Goal: Complete application form

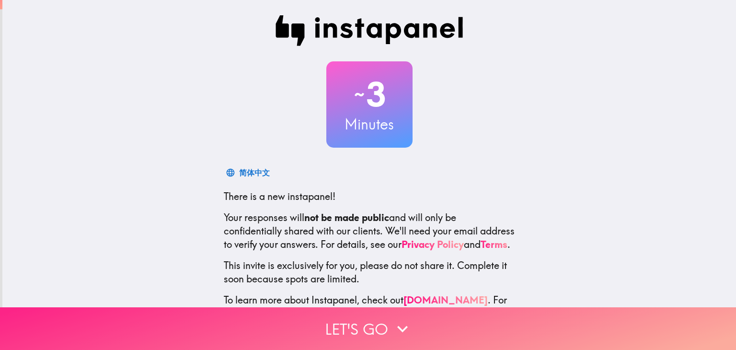
click at [382, 324] on button "Let's go" at bounding box center [368, 328] width 736 height 43
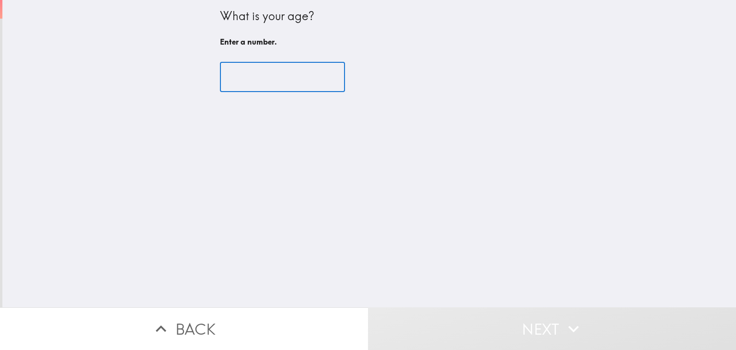
click at [284, 79] on input "number" at bounding box center [282, 77] width 125 height 30
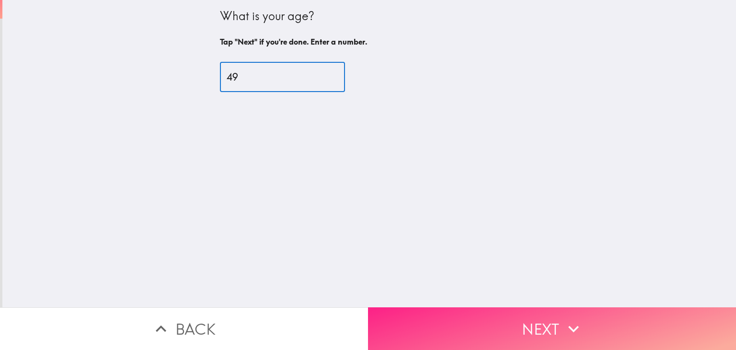
type input "49"
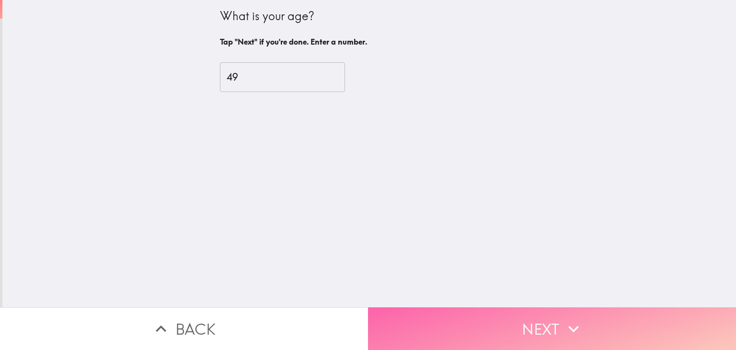
click at [647, 313] on button "Next" at bounding box center [552, 328] width 368 height 43
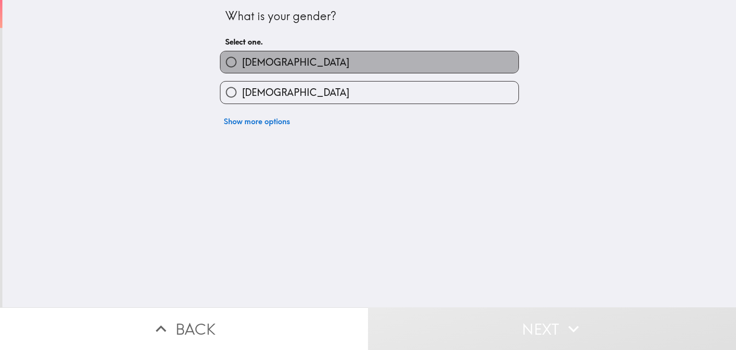
click at [438, 63] on label "[DEMOGRAPHIC_DATA]" at bounding box center [369, 62] width 298 height 22
click at [242, 63] on input "[DEMOGRAPHIC_DATA]" at bounding box center [231, 62] width 22 height 22
radio input "true"
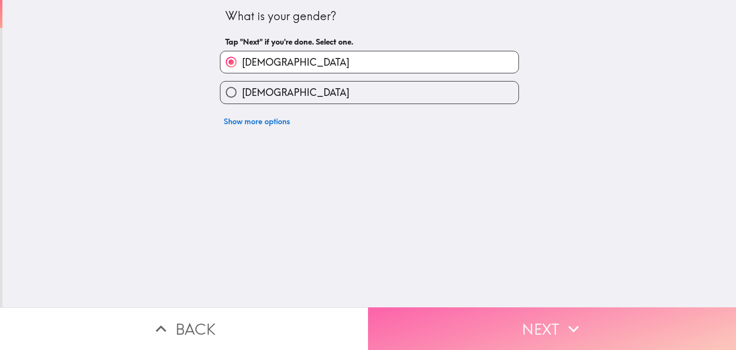
drag, startPoint x: 564, startPoint y: 322, endPoint x: 556, endPoint y: 317, distance: 10.0
click at [563, 322] on icon "button" at bounding box center [573, 328] width 21 height 21
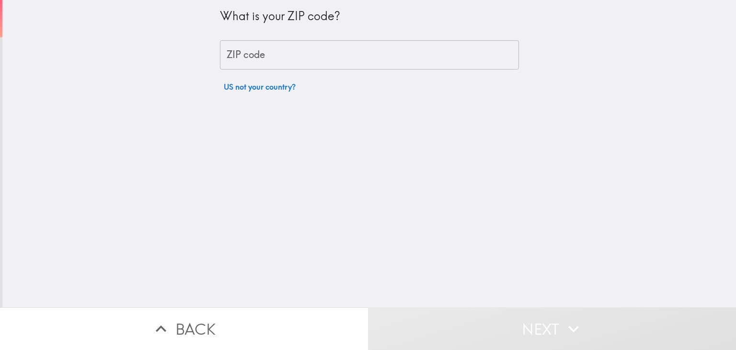
click at [358, 41] on input "ZIP code" at bounding box center [369, 55] width 299 height 30
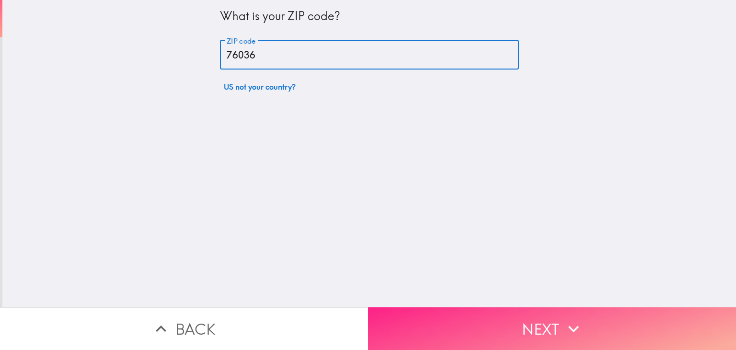
type input "76036"
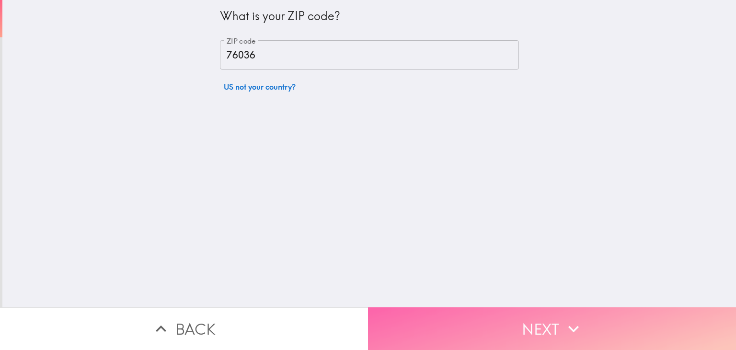
click at [595, 314] on button "Next" at bounding box center [552, 328] width 368 height 43
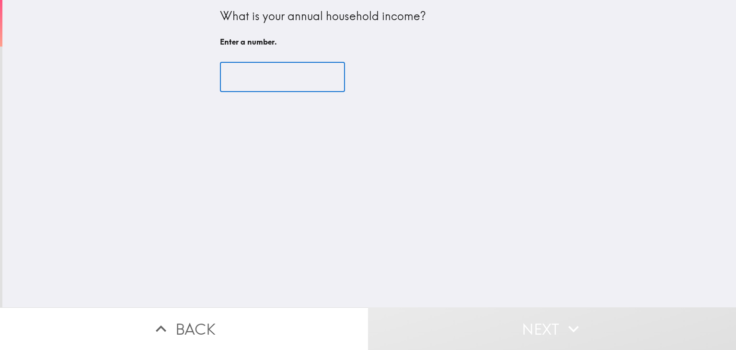
click at [290, 87] on input "number" at bounding box center [282, 77] width 125 height 30
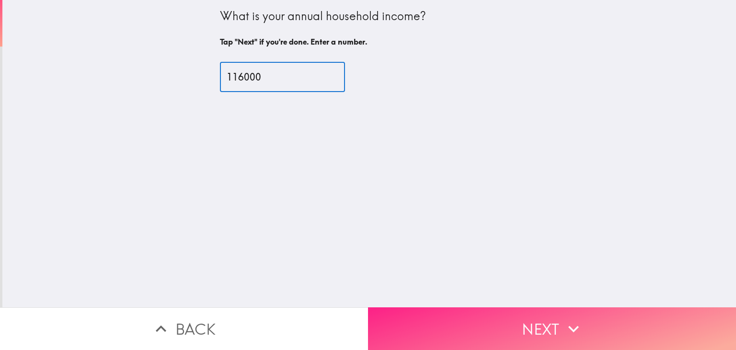
type input "116000"
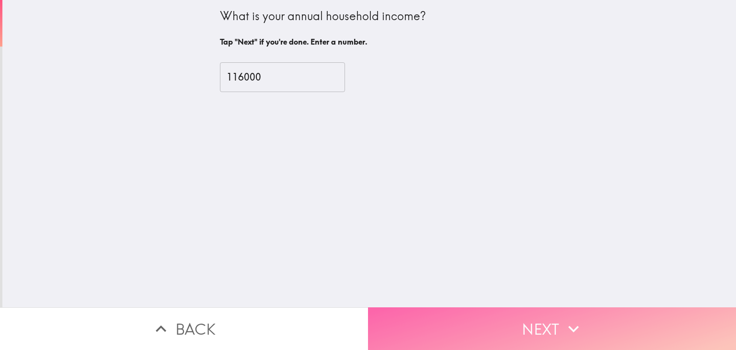
click at [563, 320] on icon "button" at bounding box center [573, 328] width 21 height 21
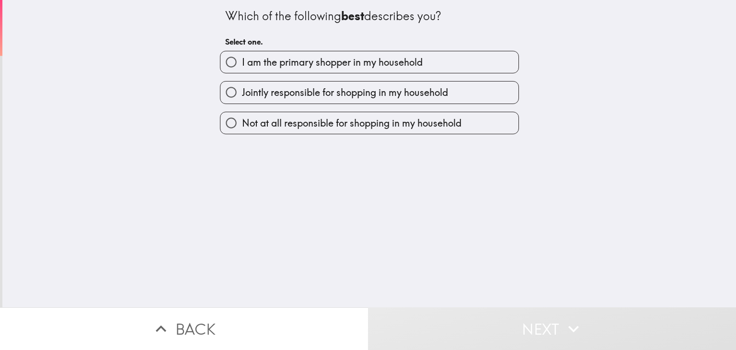
click at [405, 68] on span "I am the primary shopper in my household" at bounding box center [332, 62] width 181 height 13
click at [242, 68] on input "I am the primary shopper in my household" at bounding box center [231, 62] width 22 height 22
radio input "true"
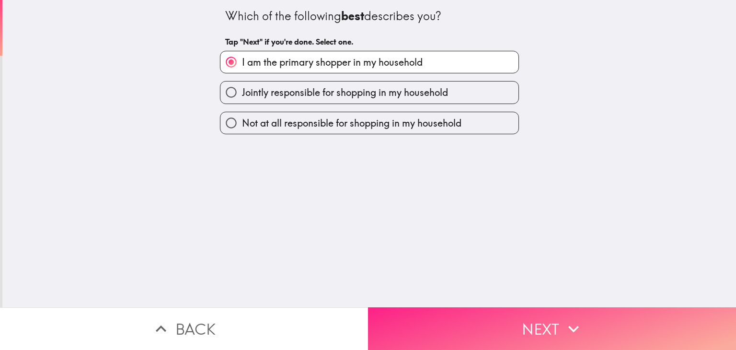
click at [535, 316] on button "Next" at bounding box center [552, 328] width 368 height 43
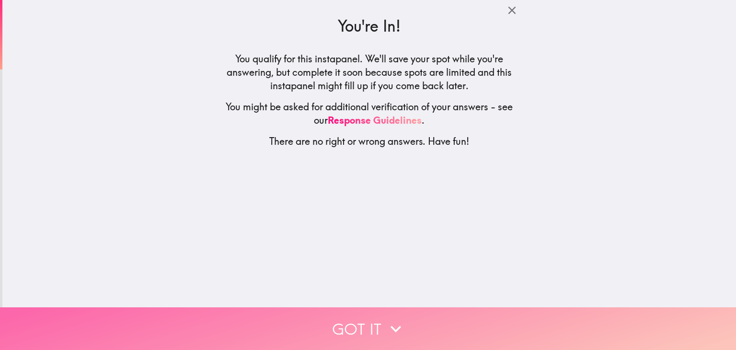
click at [409, 330] on button "Got it" at bounding box center [368, 328] width 736 height 43
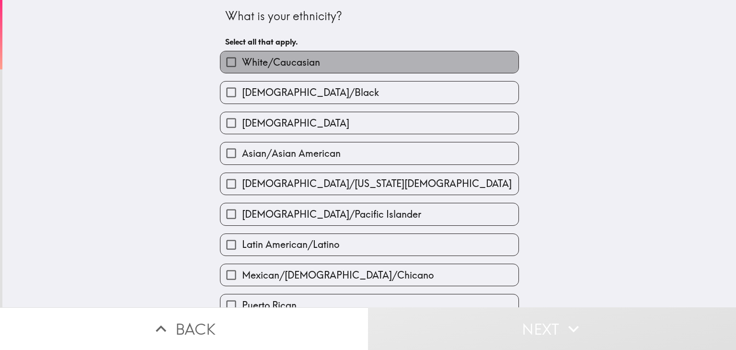
click at [409, 54] on label "White/Caucasian" at bounding box center [369, 62] width 298 height 22
click at [242, 54] on input "White/Caucasian" at bounding box center [231, 62] width 22 height 22
checkbox input "true"
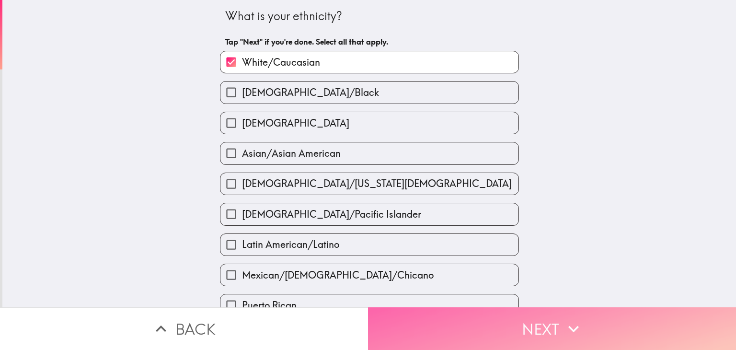
click at [549, 330] on button "Next" at bounding box center [552, 328] width 368 height 43
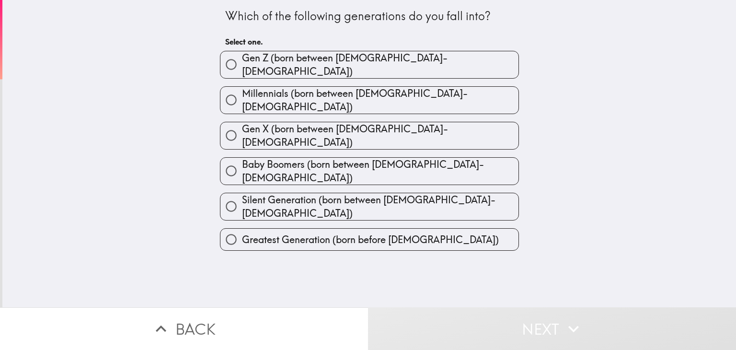
click at [390, 122] on label "Gen X (born between [DEMOGRAPHIC_DATA]-[DEMOGRAPHIC_DATA])" at bounding box center [369, 135] width 298 height 27
click at [242, 125] on input "Gen X (born between [DEMOGRAPHIC_DATA]-[DEMOGRAPHIC_DATA])" at bounding box center [231, 136] width 22 height 22
radio input "true"
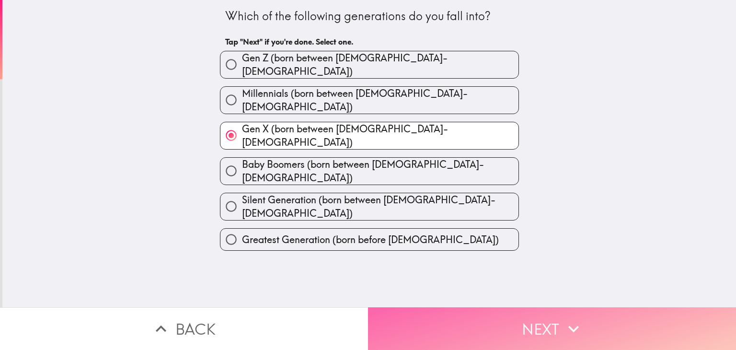
click at [520, 317] on button "Next" at bounding box center [552, 328] width 368 height 43
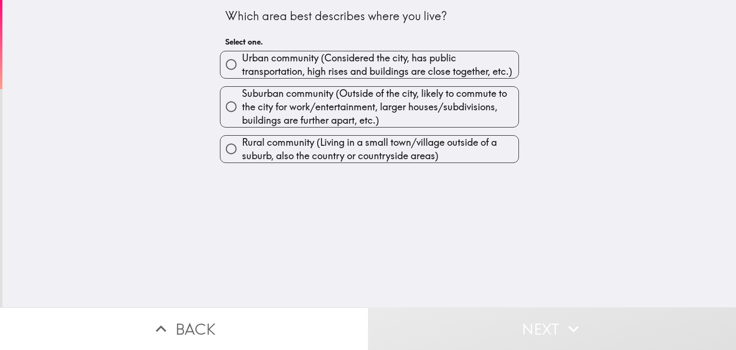
click at [374, 102] on span "Suburban community (Outside of the city, likely to commute to the city for work…" at bounding box center [380, 107] width 276 height 40
click at [242, 102] on input "Suburban community (Outside of the city, likely to commute to the city for work…" at bounding box center [231, 107] width 22 height 22
radio input "true"
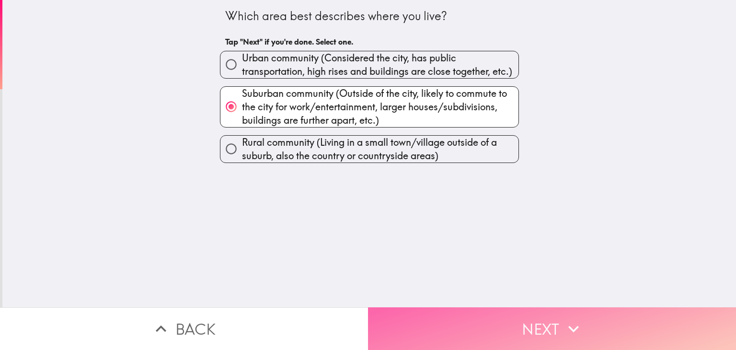
click at [558, 321] on button "Next" at bounding box center [552, 328] width 368 height 43
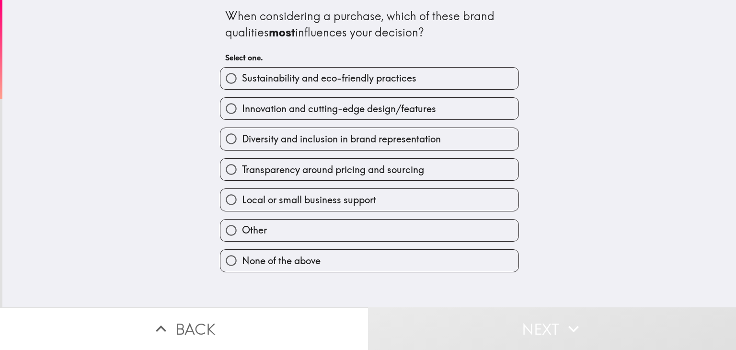
click at [375, 77] on span "Sustainability and eco-friendly practices" at bounding box center [329, 77] width 174 height 13
click at [242, 77] on input "Sustainability and eco-friendly practices" at bounding box center [231, 79] width 22 height 22
radio input "true"
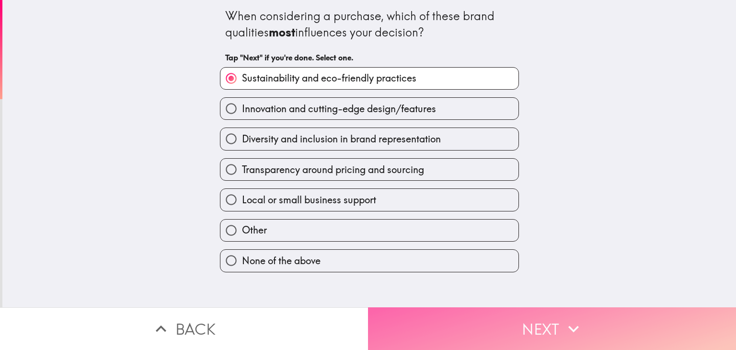
click at [468, 313] on button "Next" at bounding box center [552, 328] width 368 height 43
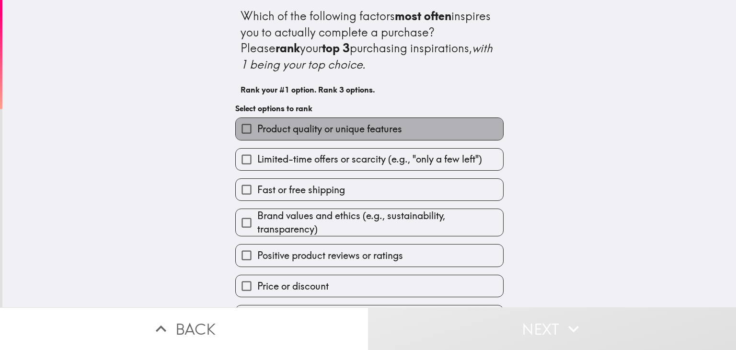
click at [400, 131] on label "Product quality or unique features" at bounding box center [369, 129] width 267 height 22
click at [257, 131] on input "Product quality or unique features" at bounding box center [247, 129] width 22 height 22
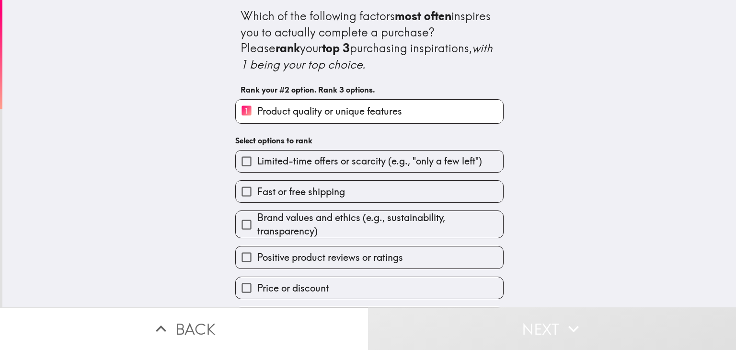
scroll to position [28, 0]
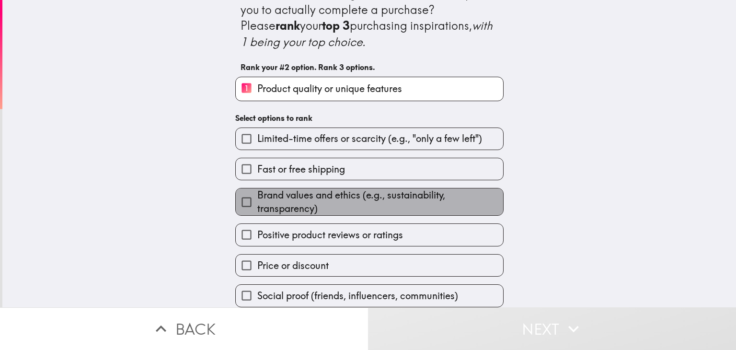
click at [454, 191] on span "Brand values and ethics (e.g., sustainability, transparency)" at bounding box center [380, 201] width 246 height 27
click at [257, 191] on input "Brand values and ethics (e.g., sustainability, transparency)" at bounding box center [247, 202] width 22 height 22
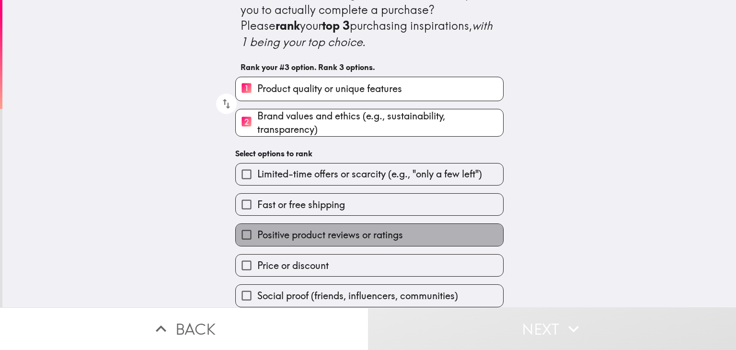
click at [403, 232] on label "Positive product reviews or ratings" at bounding box center [369, 235] width 267 height 22
click at [257, 232] on input "Positive product reviews or ratings" at bounding box center [247, 235] width 22 height 22
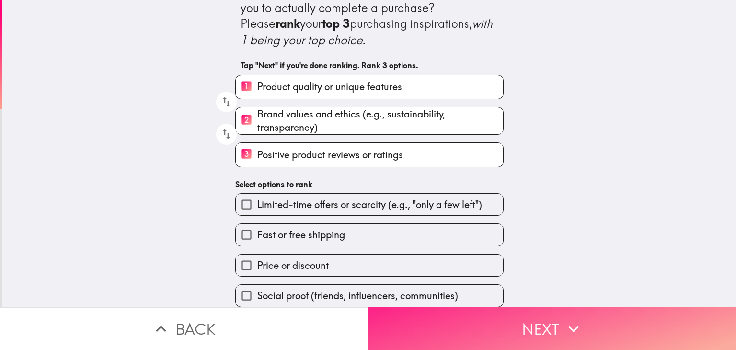
click at [538, 330] on button "Next" at bounding box center [552, 328] width 368 height 43
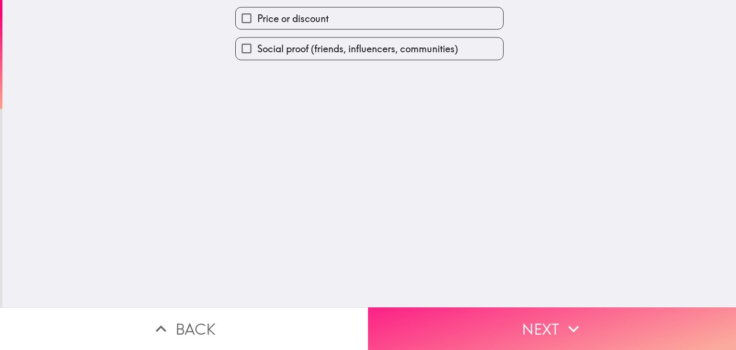
scroll to position [0, 0]
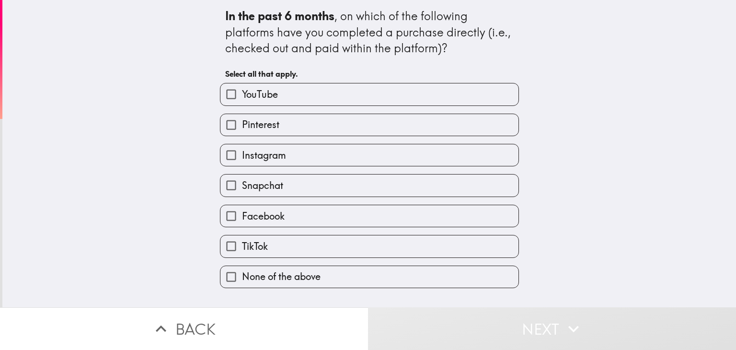
click at [465, 83] on label "YouTube" at bounding box center [369, 94] width 298 height 22
click at [242, 83] on input "YouTube" at bounding box center [231, 94] width 22 height 22
checkbox input "true"
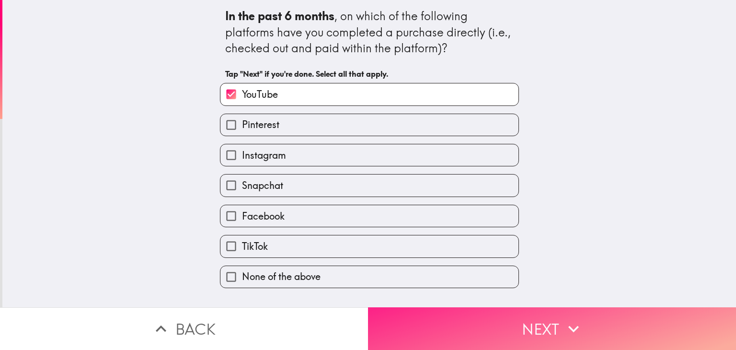
click at [522, 311] on button "Next" at bounding box center [552, 328] width 368 height 43
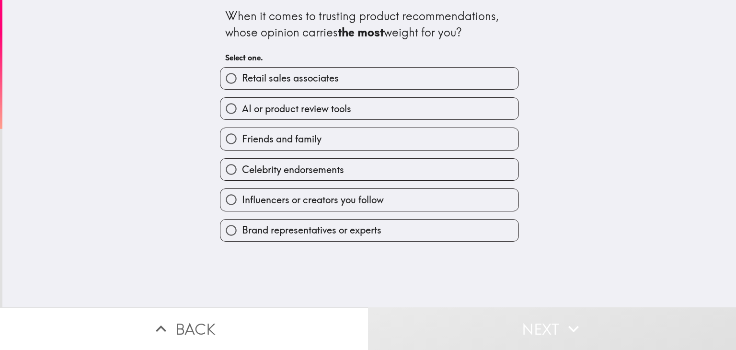
click at [432, 236] on label "Brand representatives or experts" at bounding box center [369, 230] width 298 height 22
click at [242, 236] on input "Brand representatives or experts" at bounding box center [231, 230] width 22 height 22
radio input "true"
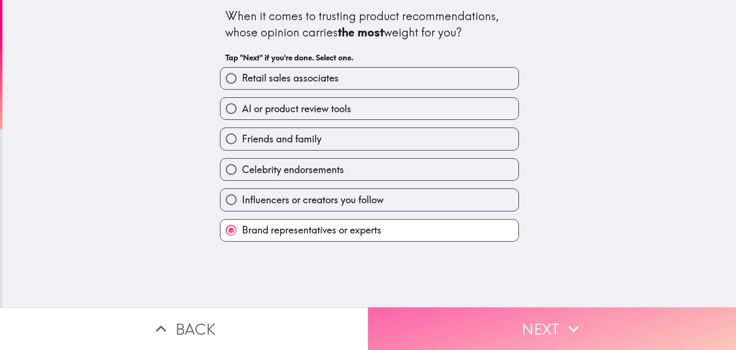
click at [545, 316] on button "Next" at bounding box center [552, 328] width 368 height 43
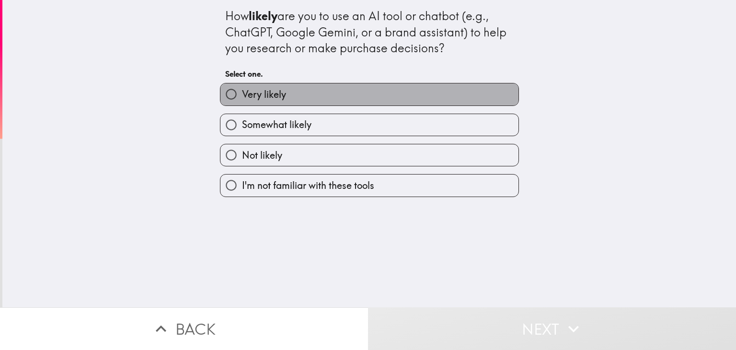
click at [425, 97] on label "Very likely" at bounding box center [369, 94] width 298 height 22
click at [242, 97] on input "Very likely" at bounding box center [231, 94] width 22 height 22
radio input "true"
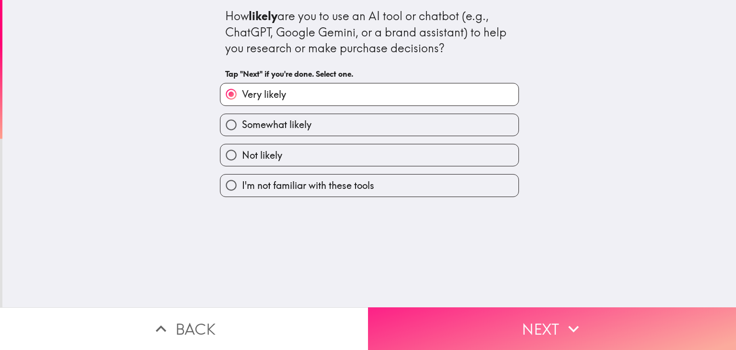
click at [579, 326] on icon "button" at bounding box center [573, 328] width 21 height 21
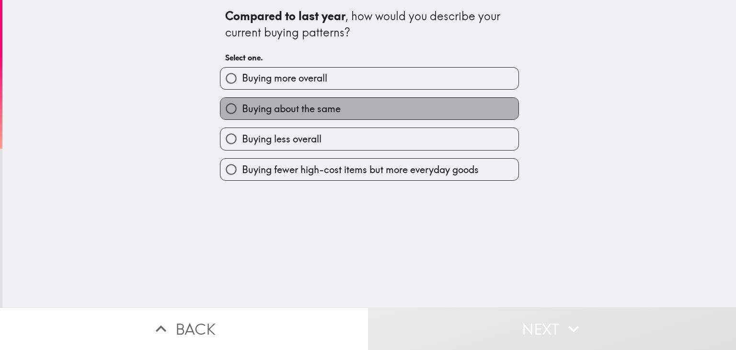
click at [398, 104] on label "Buying about the same" at bounding box center [369, 109] width 298 height 22
click at [242, 104] on input "Buying about the same" at bounding box center [231, 109] width 22 height 22
radio input "true"
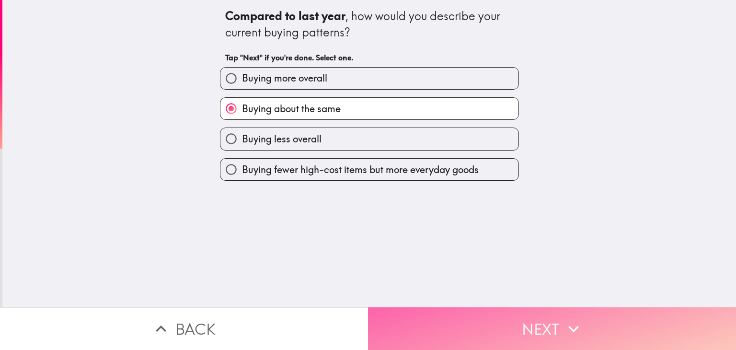
click at [611, 320] on button "Next" at bounding box center [552, 328] width 368 height 43
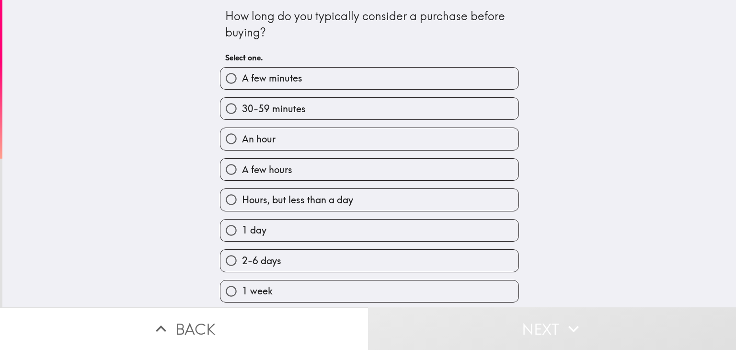
click at [345, 235] on label "1 day" at bounding box center [369, 230] width 298 height 22
click at [242, 235] on input "1 day" at bounding box center [231, 230] width 22 height 22
radio input "true"
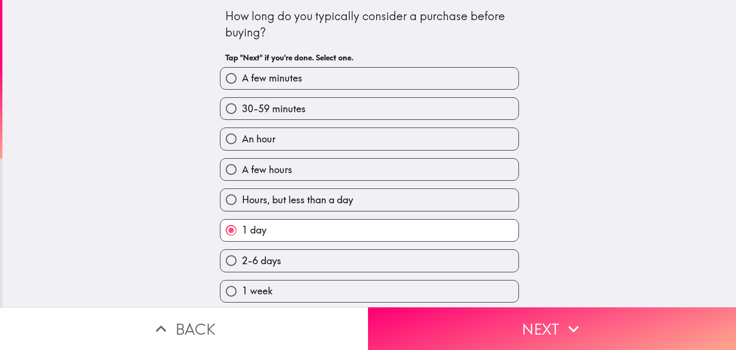
click at [490, 253] on label "2-6 days" at bounding box center [369, 261] width 298 height 22
click at [242, 253] on input "2-6 days" at bounding box center [231, 261] width 22 height 22
radio input "true"
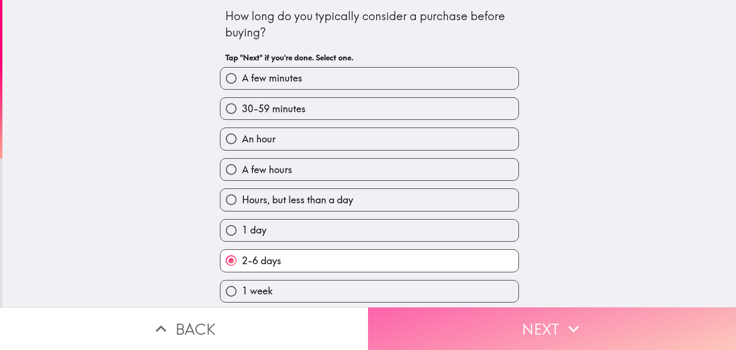
click at [587, 333] on button "Next" at bounding box center [552, 328] width 368 height 43
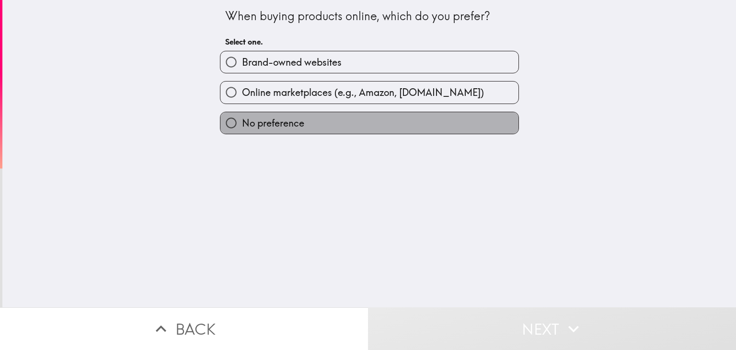
click at [310, 119] on label "No preference" at bounding box center [369, 123] width 298 height 22
click at [242, 119] on input "No preference" at bounding box center [231, 123] width 22 height 22
radio input "true"
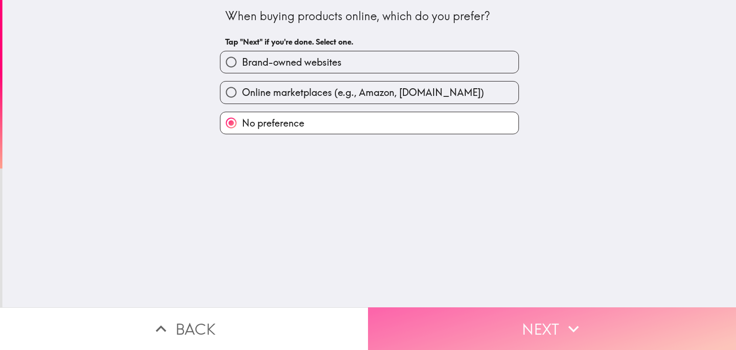
click at [516, 314] on button "Next" at bounding box center [552, 328] width 368 height 43
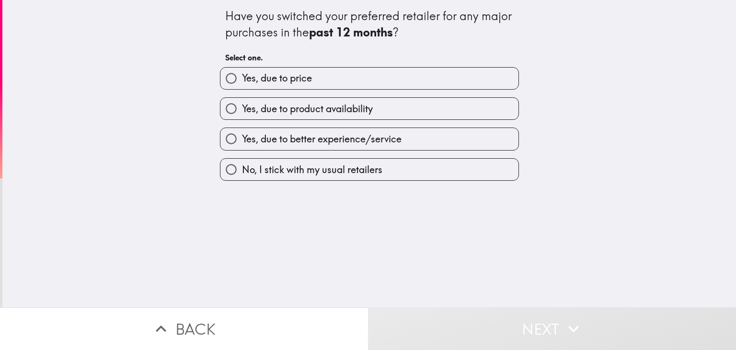
click at [379, 137] on span "Yes, due to better experience/service" at bounding box center [321, 138] width 159 height 13
click at [242, 137] on input "Yes, due to better experience/service" at bounding box center [231, 139] width 22 height 22
radio input "true"
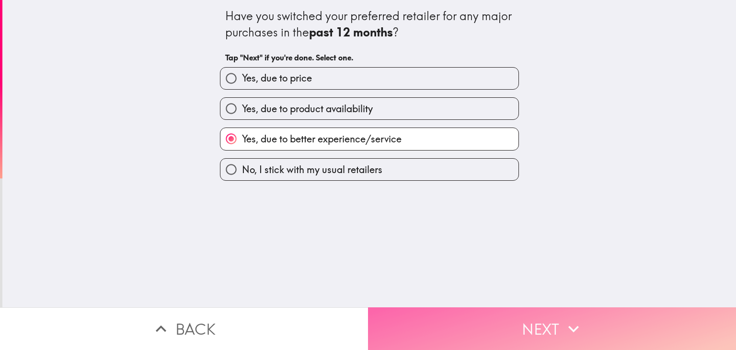
click at [534, 309] on button "Next" at bounding box center [552, 328] width 368 height 43
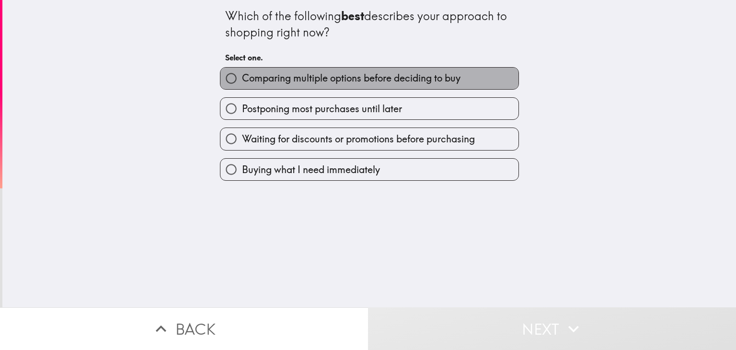
click at [416, 79] on span "Comparing multiple options before deciding to buy" at bounding box center [351, 77] width 218 height 13
click at [242, 79] on input "Comparing multiple options before deciding to buy" at bounding box center [231, 79] width 22 height 22
radio input "true"
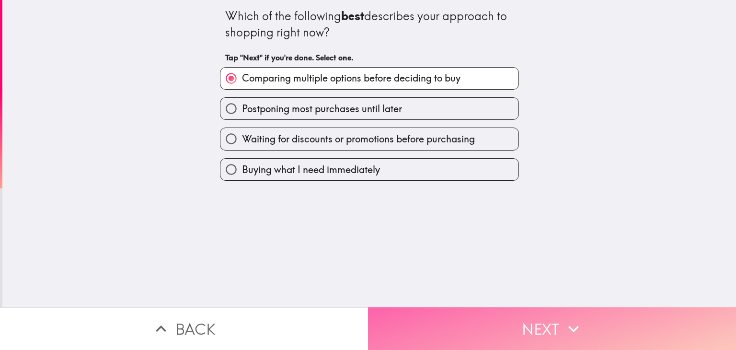
click at [513, 307] on button "Next" at bounding box center [552, 328] width 368 height 43
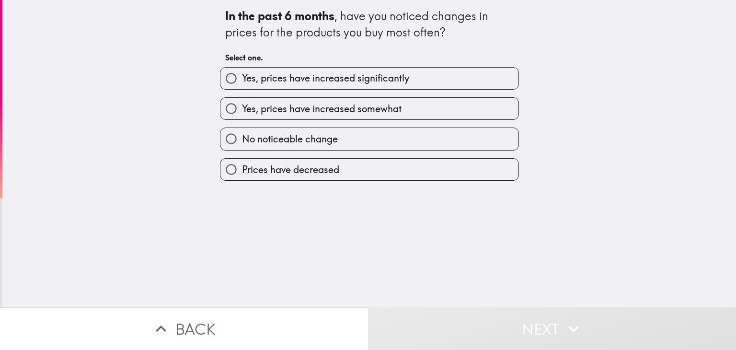
click at [373, 139] on label "No noticeable change" at bounding box center [369, 139] width 298 height 22
click at [242, 139] on input "No noticeable change" at bounding box center [231, 139] width 22 height 22
radio input "true"
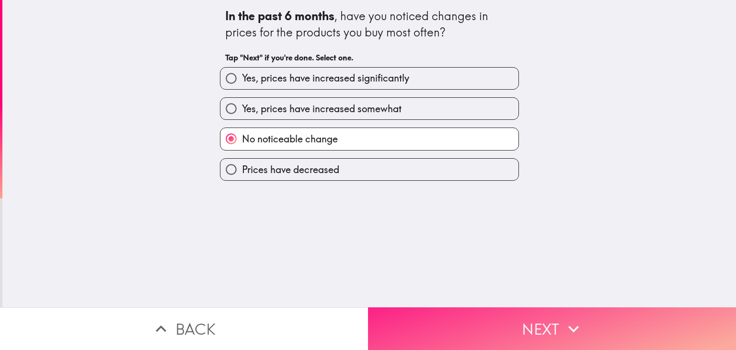
click at [548, 321] on button "Next" at bounding box center [552, 328] width 368 height 43
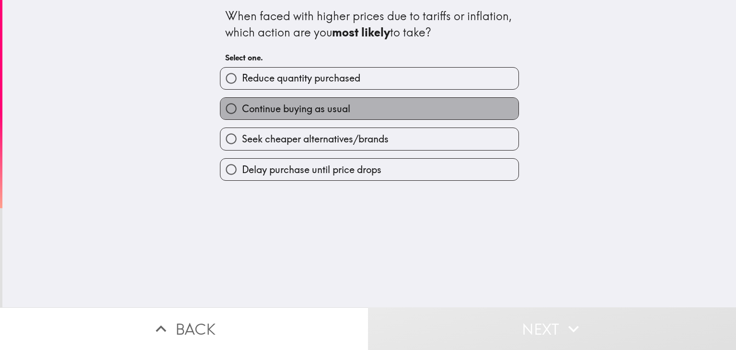
click at [403, 103] on label "Continue buying as usual" at bounding box center [369, 109] width 298 height 22
click at [242, 103] on input "Continue buying as usual" at bounding box center [231, 109] width 22 height 22
radio input "true"
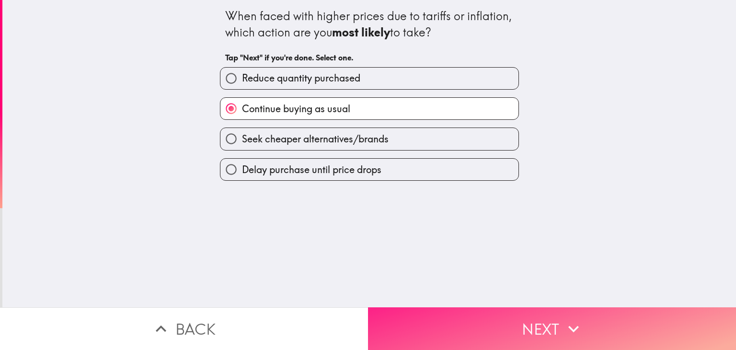
click at [511, 322] on button "Next" at bounding box center [552, 328] width 368 height 43
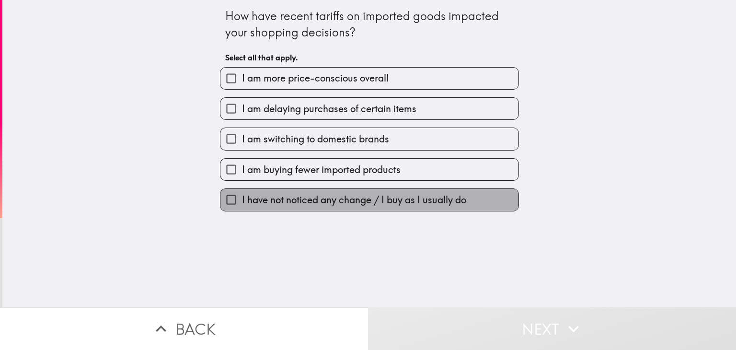
click at [368, 199] on span "I have not noticed any change / I buy as I usually do" at bounding box center [354, 199] width 224 height 13
click at [242, 199] on input "I have not noticed any change / I buy as I usually do" at bounding box center [231, 200] width 22 height 22
checkbox input "true"
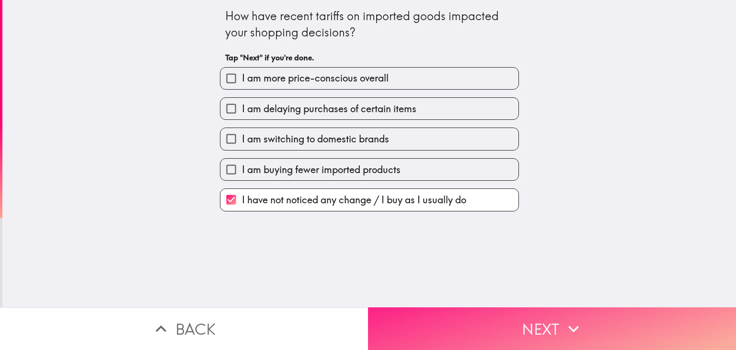
click at [588, 325] on button "Next" at bounding box center [552, 328] width 368 height 43
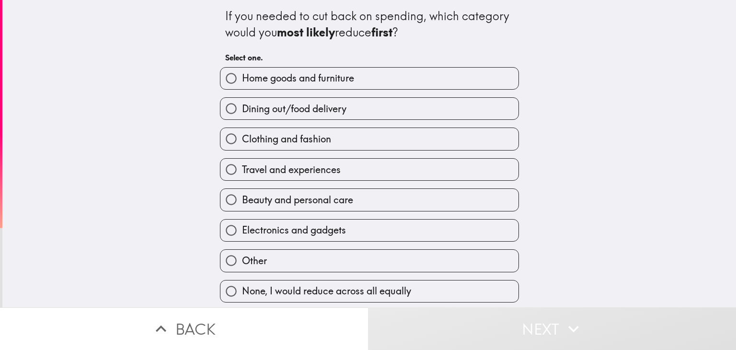
scroll to position [1, 0]
click at [427, 288] on label "None, I would reduce across all equally" at bounding box center [369, 291] width 298 height 22
click at [242, 288] on input "None, I would reduce across all equally" at bounding box center [231, 291] width 22 height 22
radio input "true"
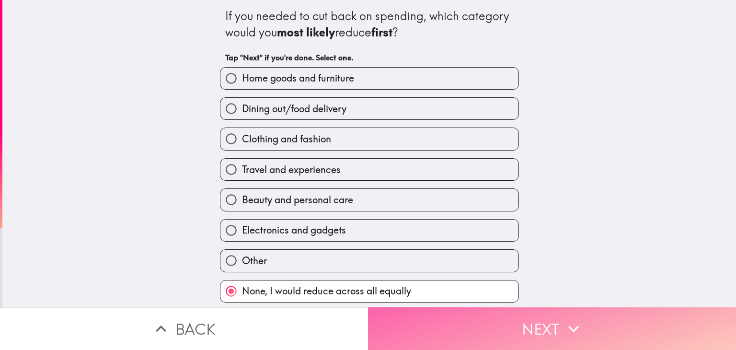
click at [456, 315] on button "Next" at bounding box center [552, 328] width 368 height 43
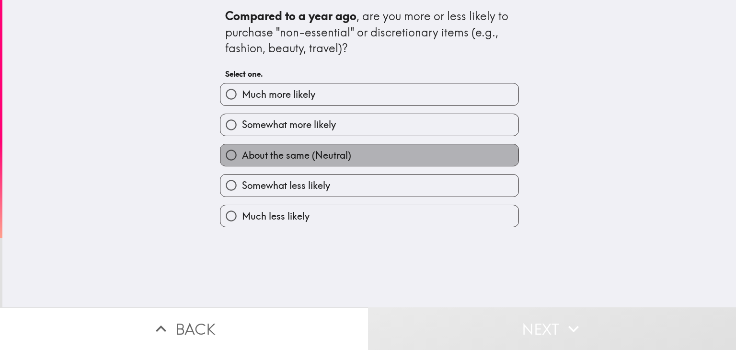
click at [332, 153] on span "About the same (Neutral)" at bounding box center [296, 154] width 109 height 13
click at [242, 153] on input "About the same (Neutral)" at bounding box center [231, 155] width 22 height 22
radio input "true"
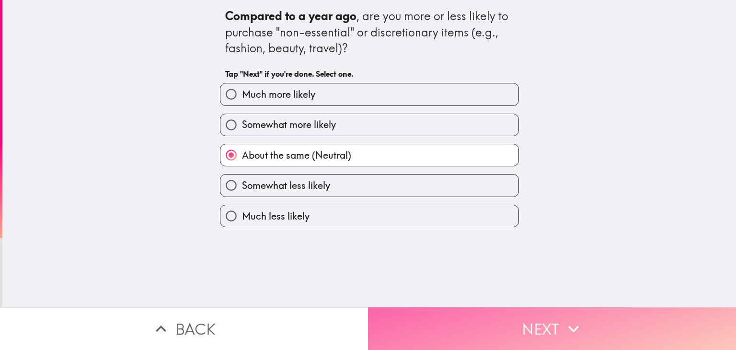
click at [519, 320] on button "Next" at bounding box center [552, 328] width 368 height 43
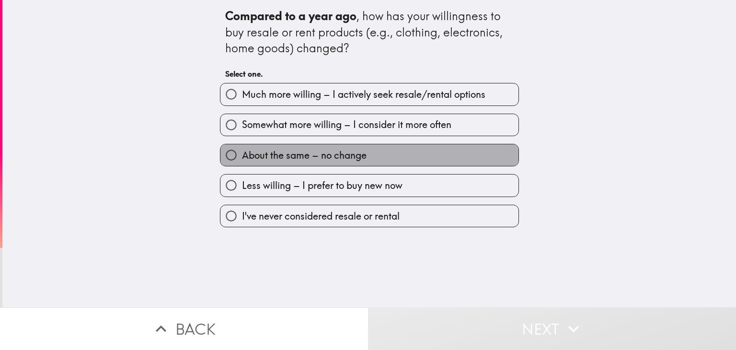
click at [378, 159] on label "About the same – no change" at bounding box center [369, 155] width 298 height 22
click at [242, 159] on input "About the same – no change" at bounding box center [231, 155] width 22 height 22
radio input "true"
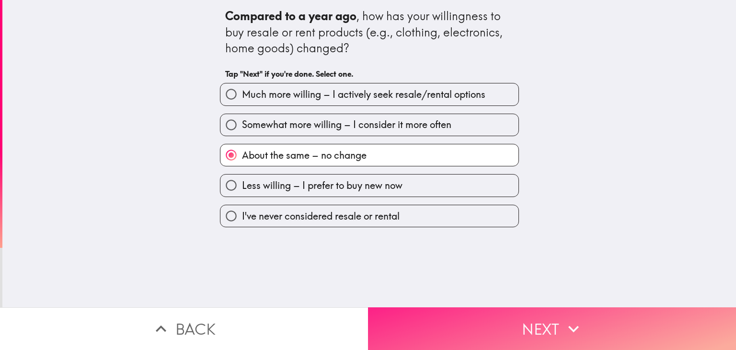
click at [525, 308] on button "Next" at bounding box center [552, 328] width 368 height 43
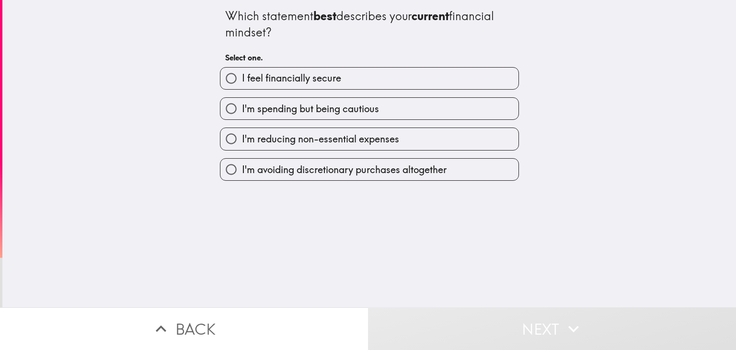
click at [369, 64] on div "I feel financially secure" at bounding box center [365, 74] width 306 height 30
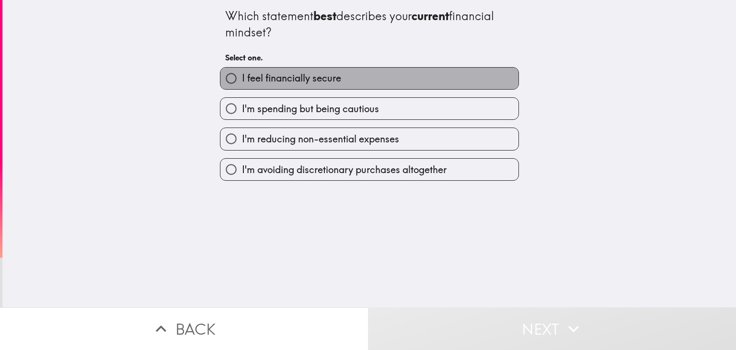
click at [371, 71] on label "I feel financially secure" at bounding box center [369, 79] width 298 height 22
click at [242, 71] on input "I feel financially secure" at bounding box center [231, 79] width 22 height 22
radio input "true"
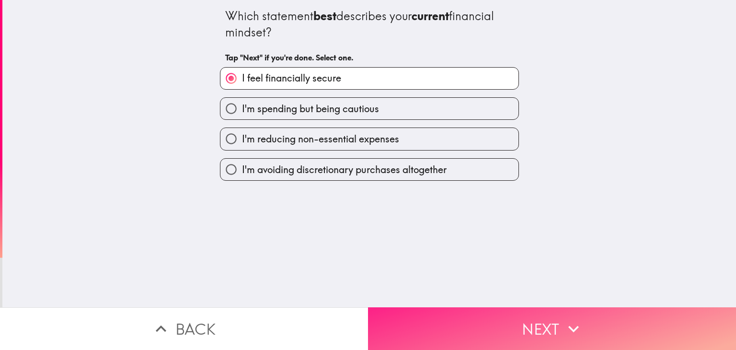
click at [529, 316] on button "Next" at bounding box center [552, 328] width 368 height 43
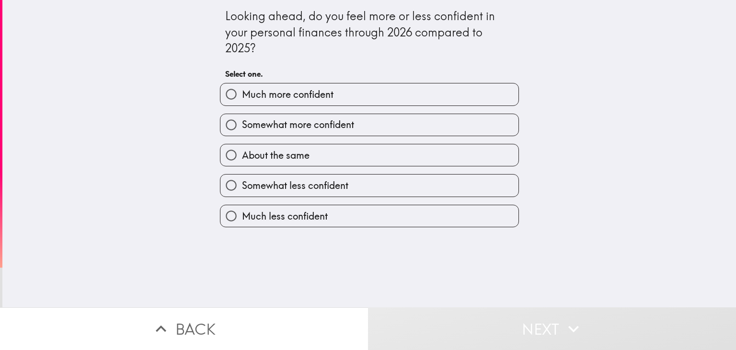
click at [360, 139] on div "About the same" at bounding box center [365, 151] width 306 height 30
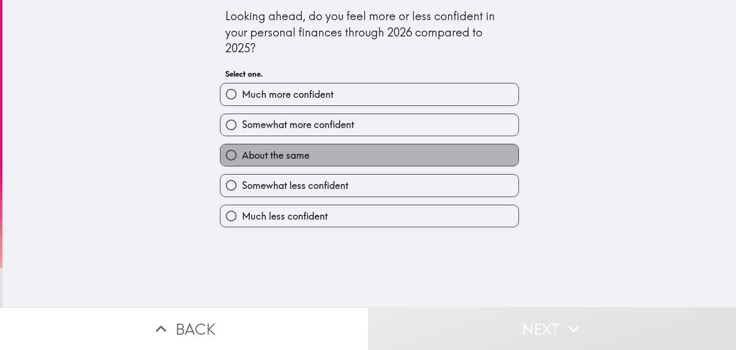
click at [352, 154] on label "About the same" at bounding box center [369, 155] width 298 height 22
click at [242, 154] on input "About the same" at bounding box center [231, 155] width 22 height 22
radio input "true"
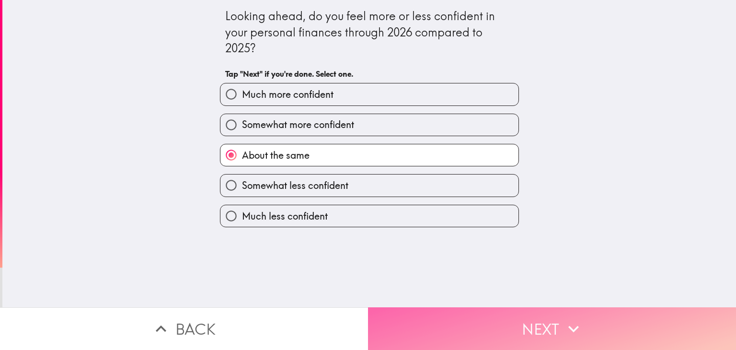
click at [556, 311] on button "Next" at bounding box center [552, 328] width 368 height 43
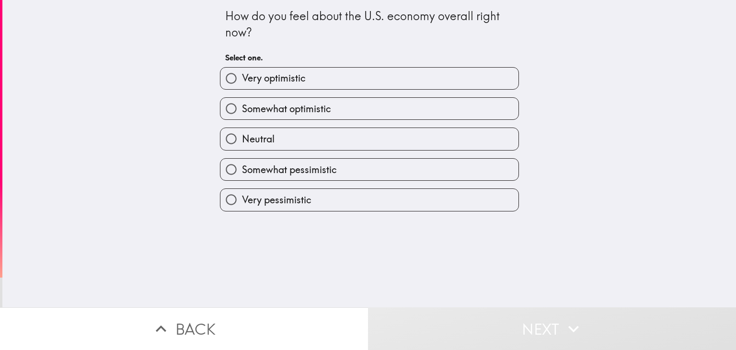
click at [363, 75] on label "Very optimistic" at bounding box center [369, 79] width 298 height 22
click at [242, 75] on input "Very optimistic" at bounding box center [231, 79] width 22 height 22
radio input "true"
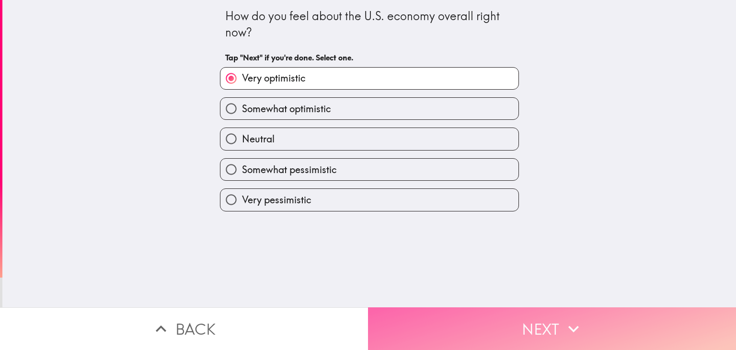
click at [558, 311] on button "Next" at bounding box center [552, 328] width 368 height 43
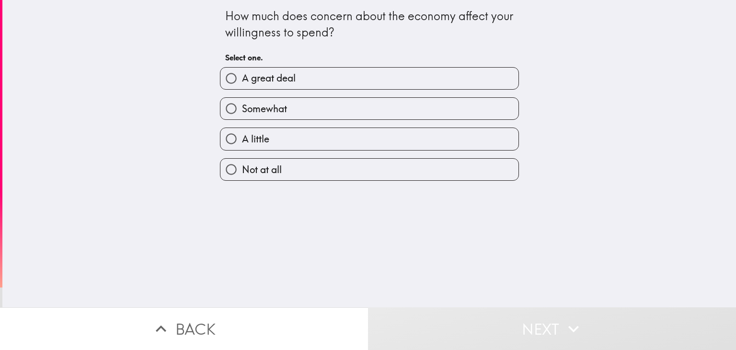
click at [337, 169] on label "Not at all" at bounding box center [369, 170] width 298 height 22
click at [242, 169] on input "Not at all" at bounding box center [231, 170] width 22 height 22
radio input "true"
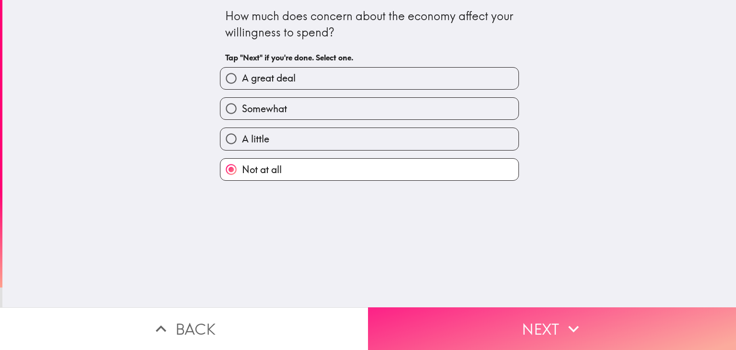
click at [510, 307] on button "Next" at bounding box center [552, 328] width 368 height 43
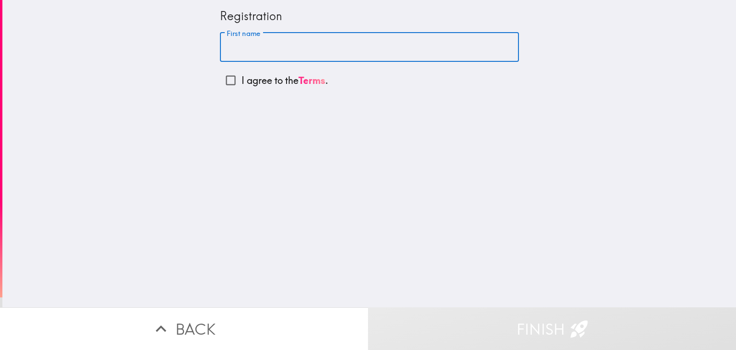
click at [377, 47] on input "First name" at bounding box center [369, 48] width 299 height 30
type input "[PERSON_NAME]"
click at [226, 78] on input "I agree to the Terms ." at bounding box center [231, 80] width 22 height 22
checkbox input "true"
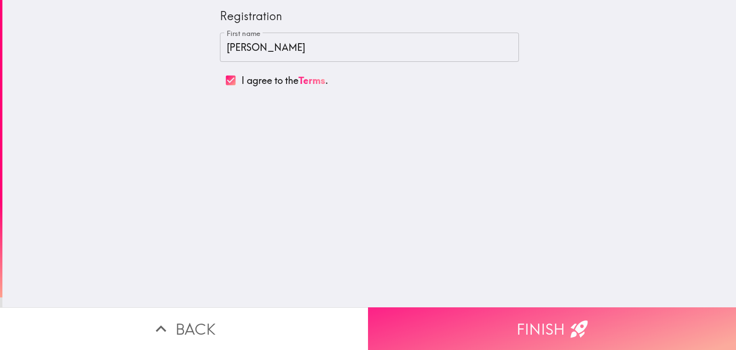
click at [580, 309] on button "Finish" at bounding box center [552, 328] width 368 height 43
